Goal: Transaction & Acquisition: Purchase product/service

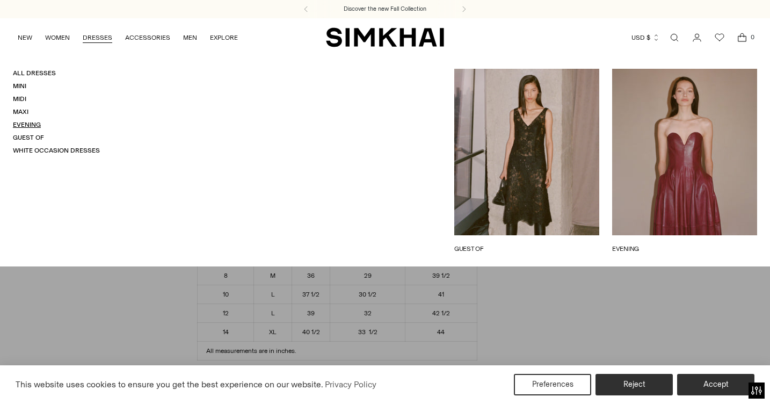
click at [24, 121] on link "Evening" at bounding box center [27, 125] width 28 height 8
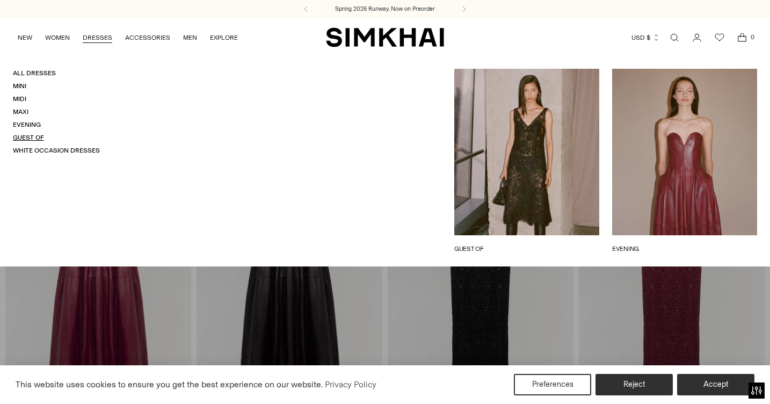
click at [32, 136] on link "Guest Of" at bounding box center [28, 138] width 31 height 8
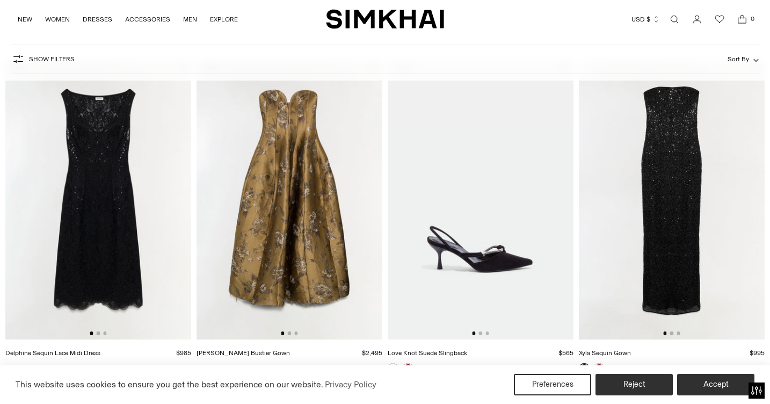
scroll to position [127, 0]
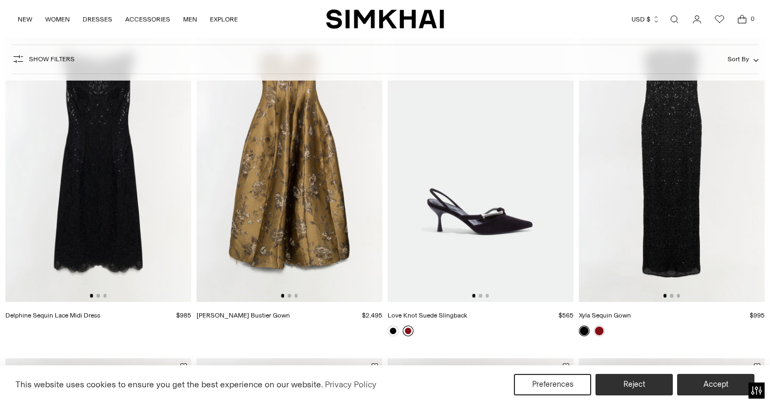
click at [407, 334] on link at bounding box center [407, 330] width 11 height 11
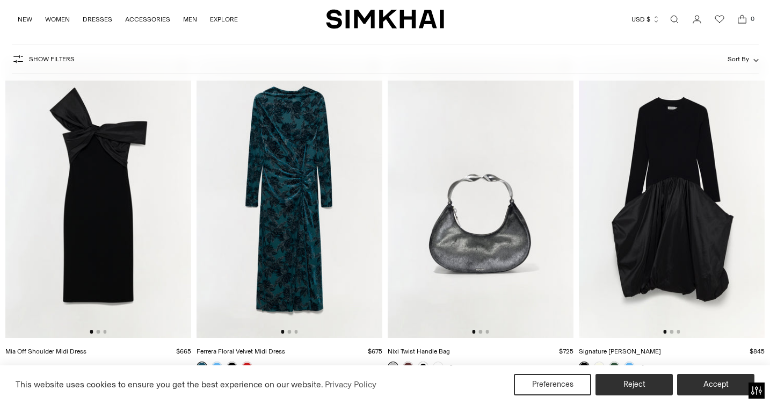
scroll to position [761, 0]
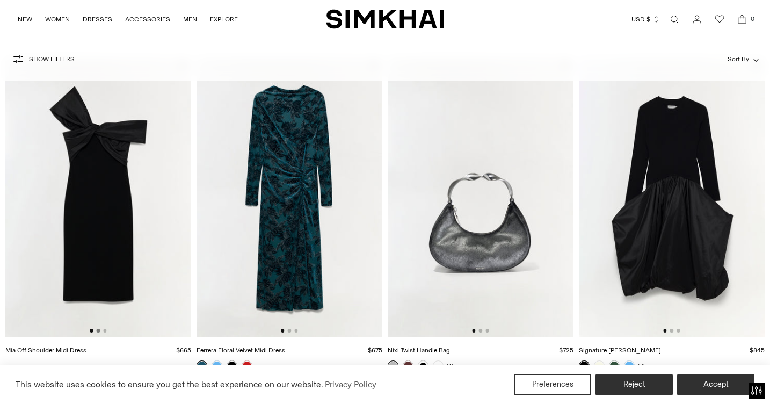
click at [99, 331] on button "Go to slide 2" at bounding box center [98, 329] width 3 height 3
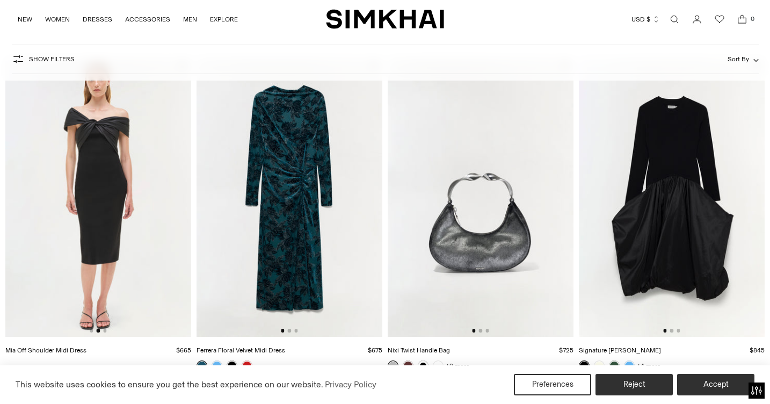
click at [105, 333] on img at bounding box center [98, 197] width 186 height 279
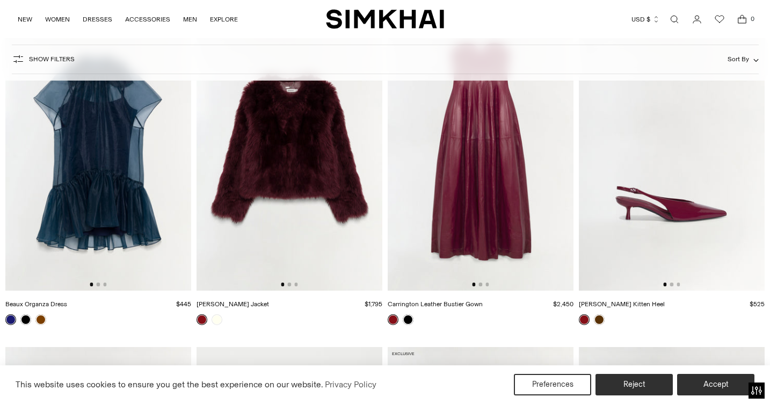
scroll to position [1814, 0]
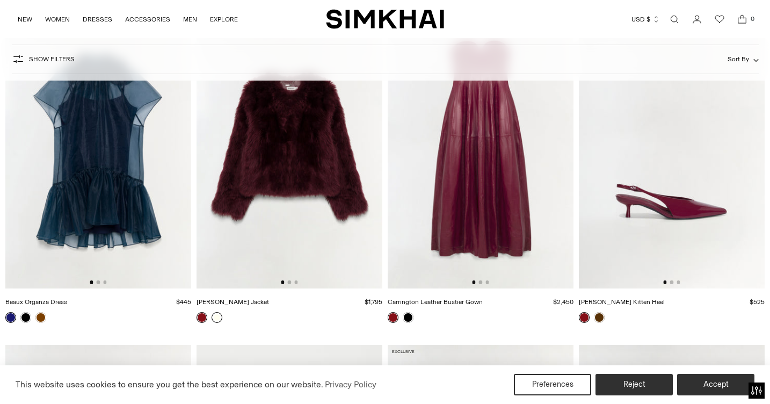
click at [215, 318] on link at bounding box center [216, 317] width 11 height 11
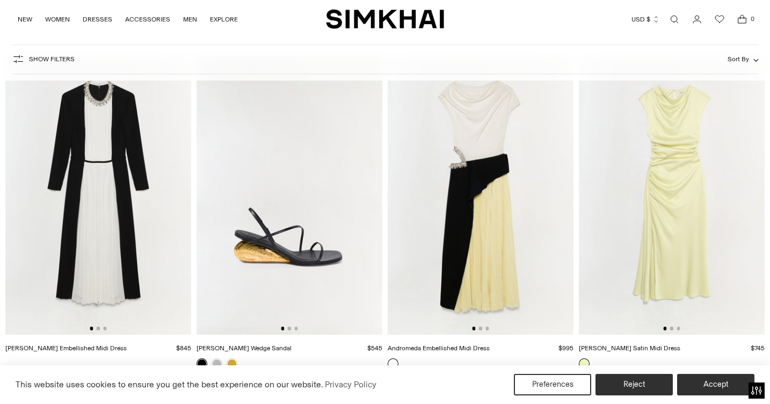
scroll to position [4445, 0]
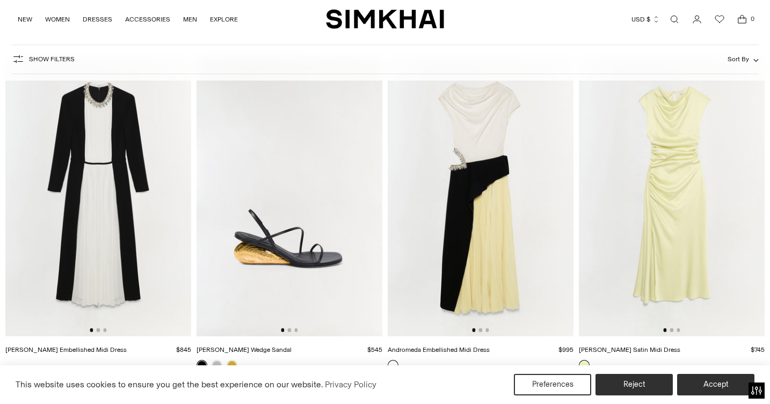
click at [671, 334] on img at bounding box center [671, 196] width 186 height 279
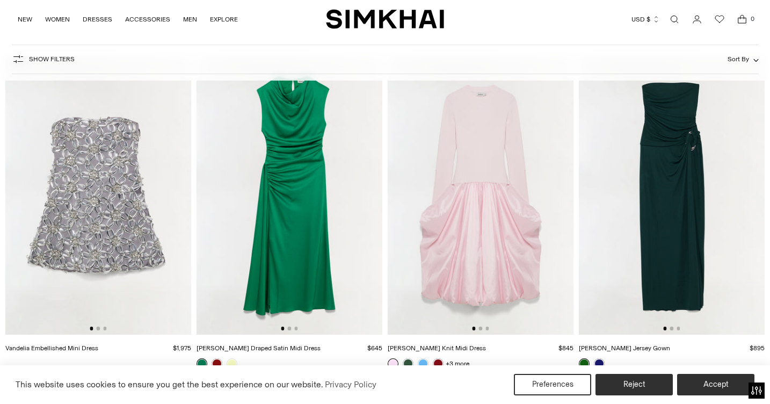
scroll to position [9136, 0]
click at [672, 327] on button "Go to slide 2" at bounding box center [671, 327] width 3 height 3
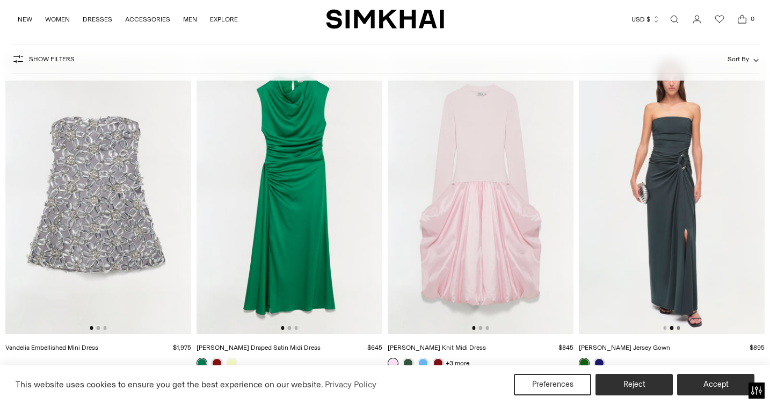
click at [679, 328] on button "Go to slide 3" at bounding box center [677, 327] width 3 height 3
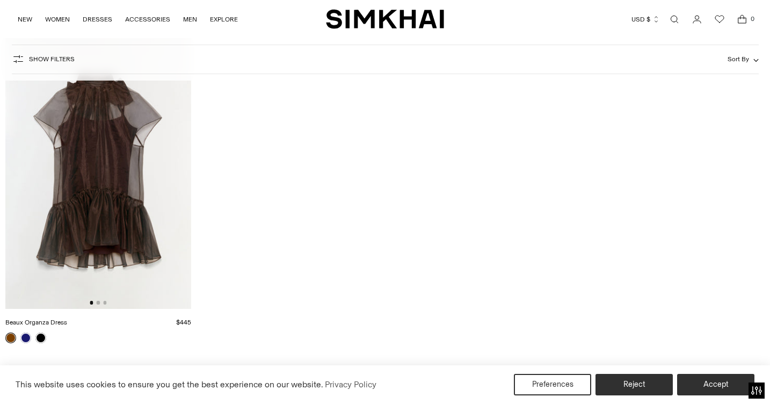
scroll to position [9480, 0]
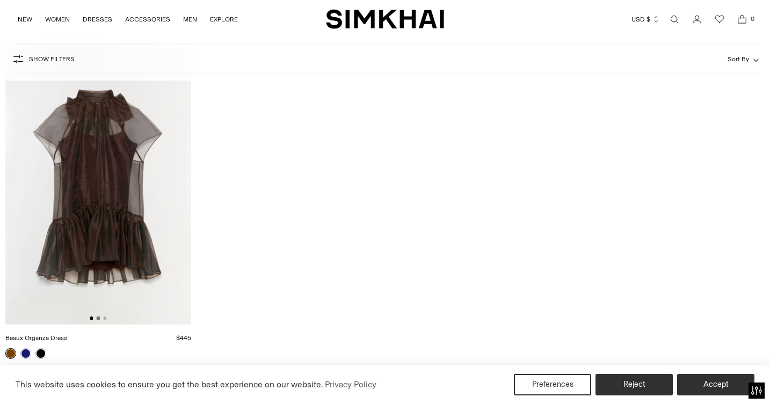
click at [98, 318] on button "Go to slide 2" at bounding box center [98, 317] width 3 height 3
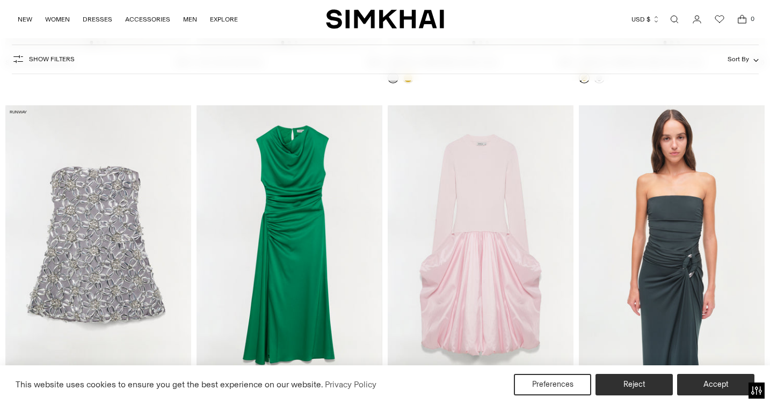
scroll to position [9071, 0]
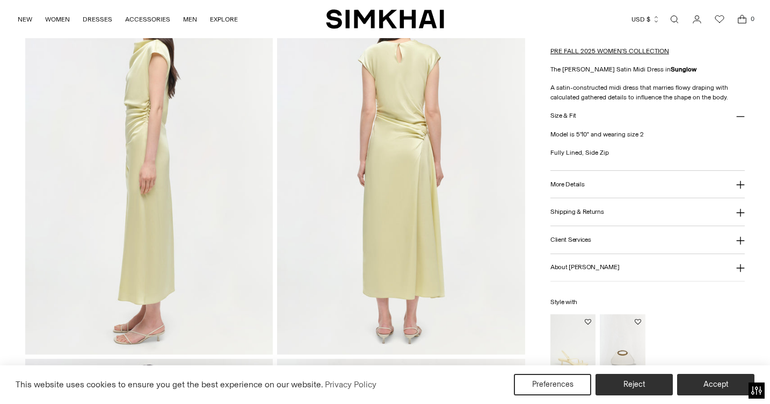
scroll to position [492, 0]
